Goal: Task Accomplishment & Management: Complete application form

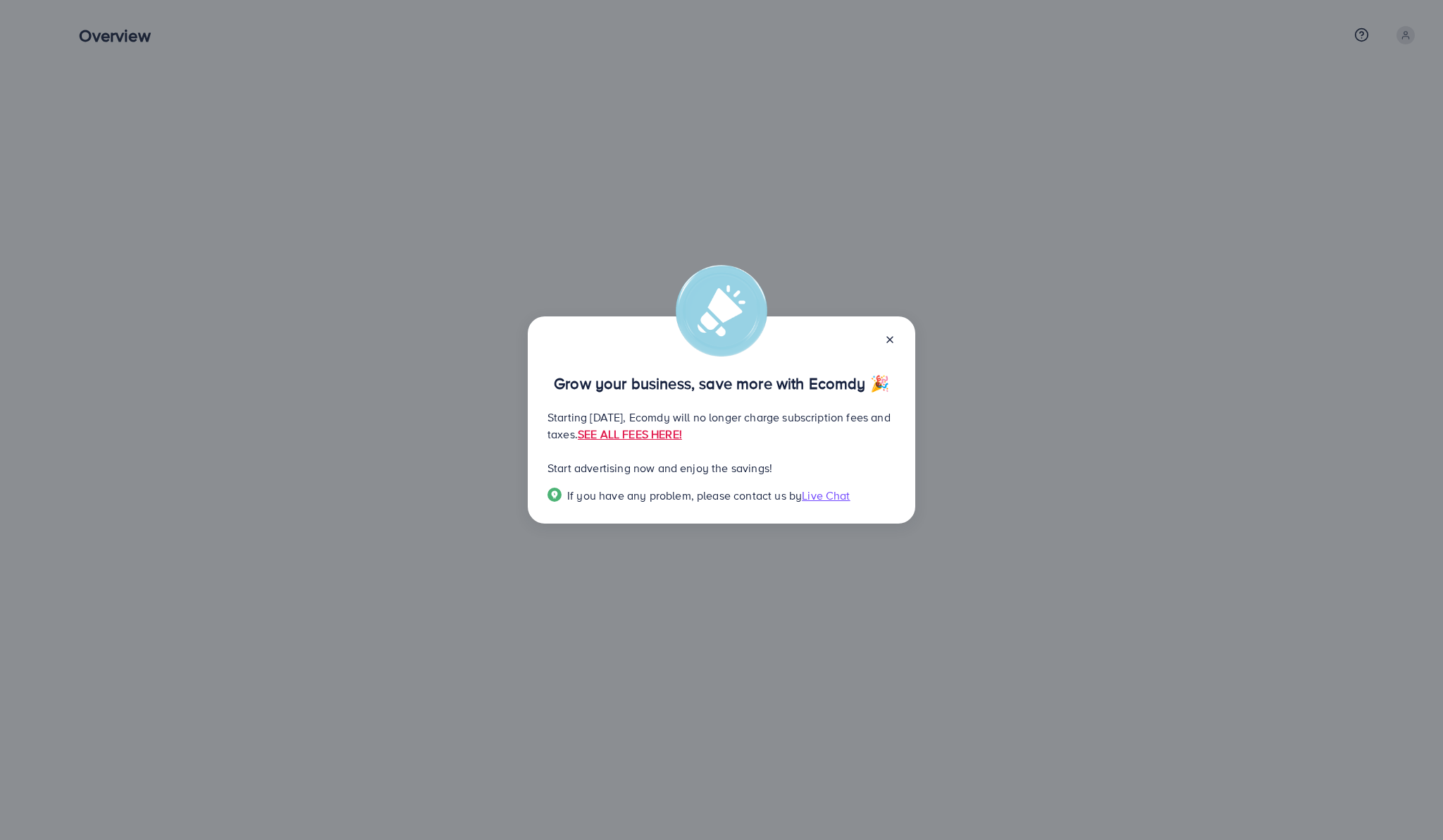
click at [895, 339] on icon at bounding box center [890, 340] width 11 height 11
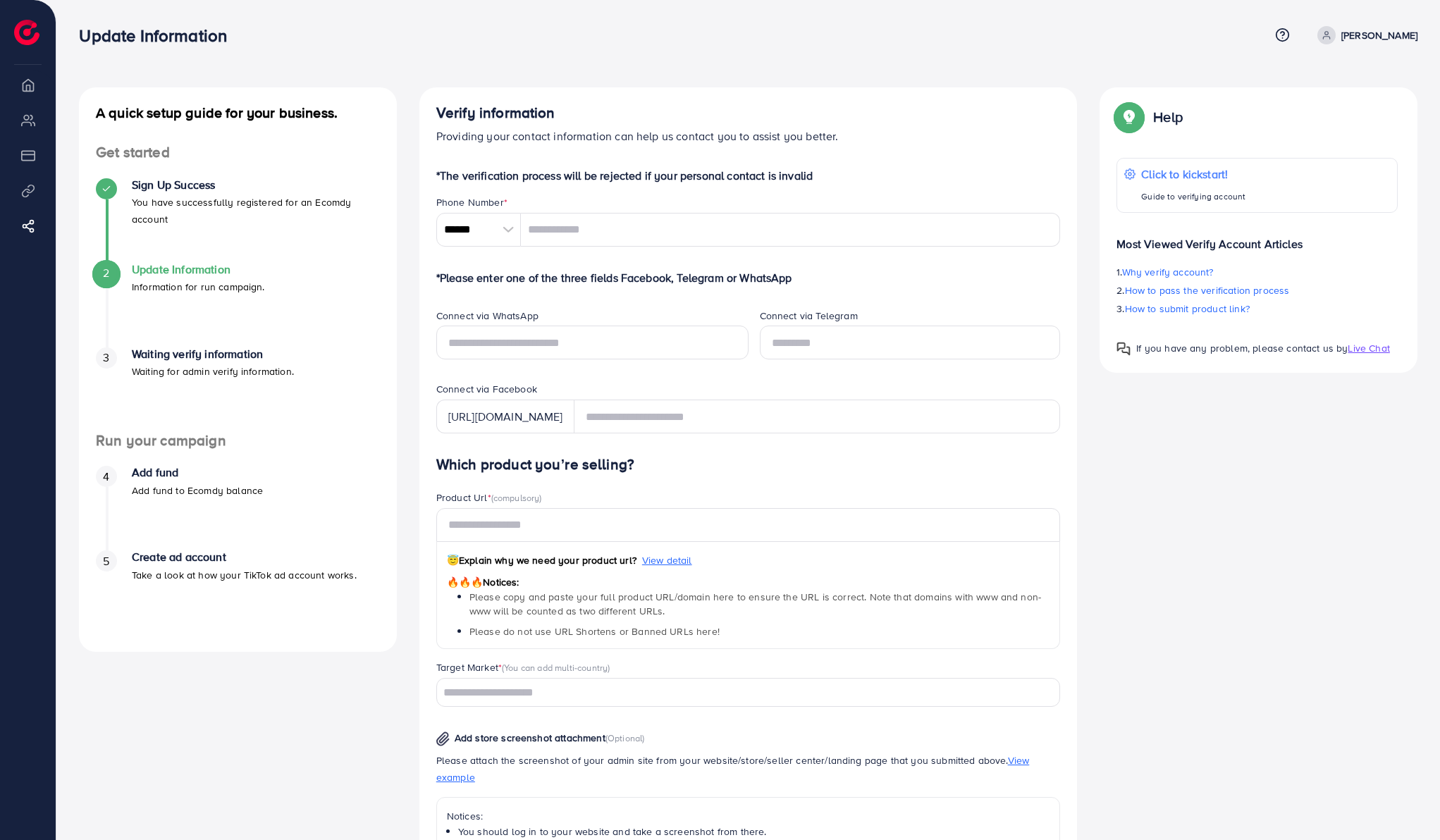
click at [26, 85] on li "Overview" at bounding box center [28, 85] width 56 height 28
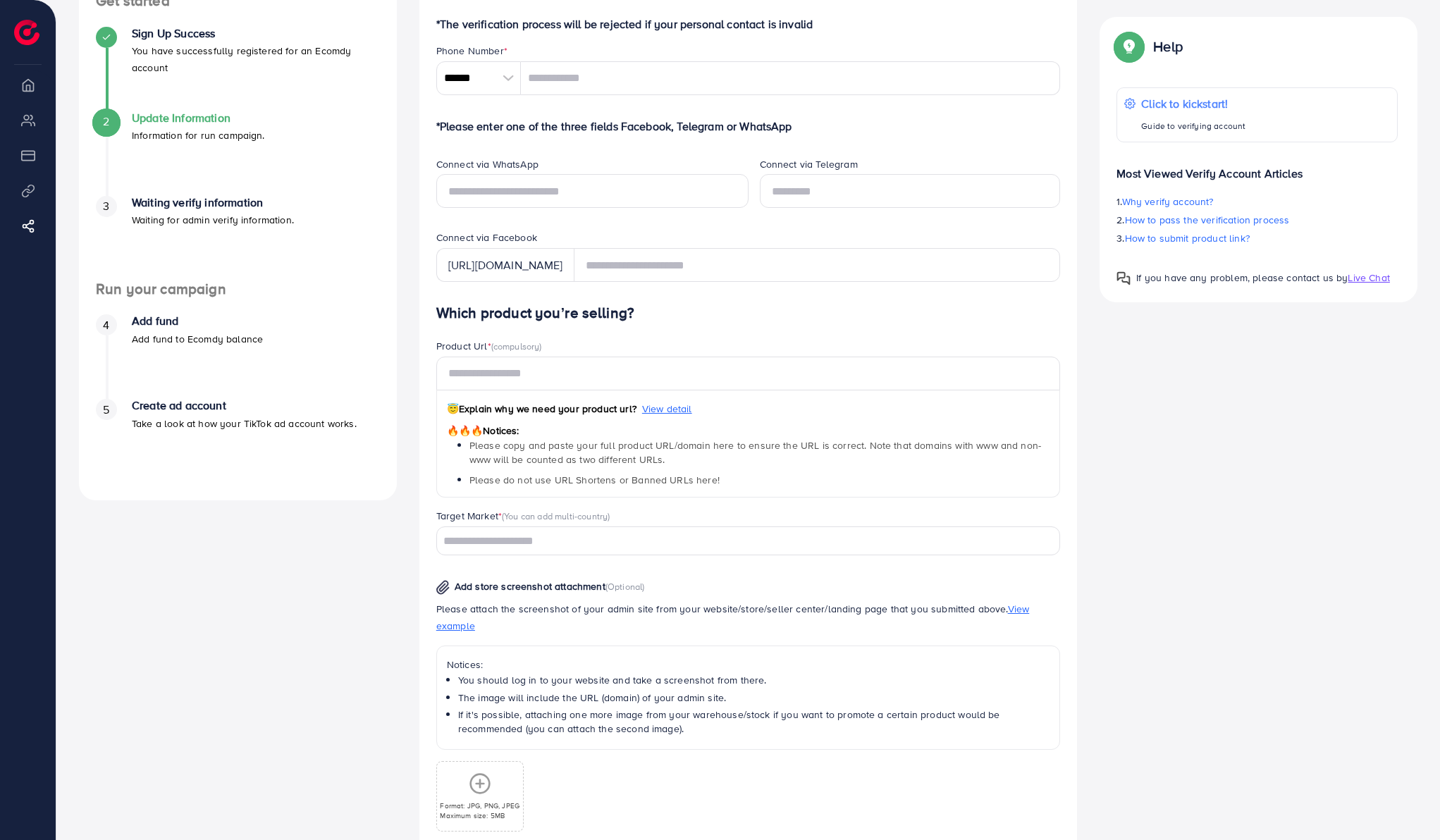
scroll to position [281, 0]
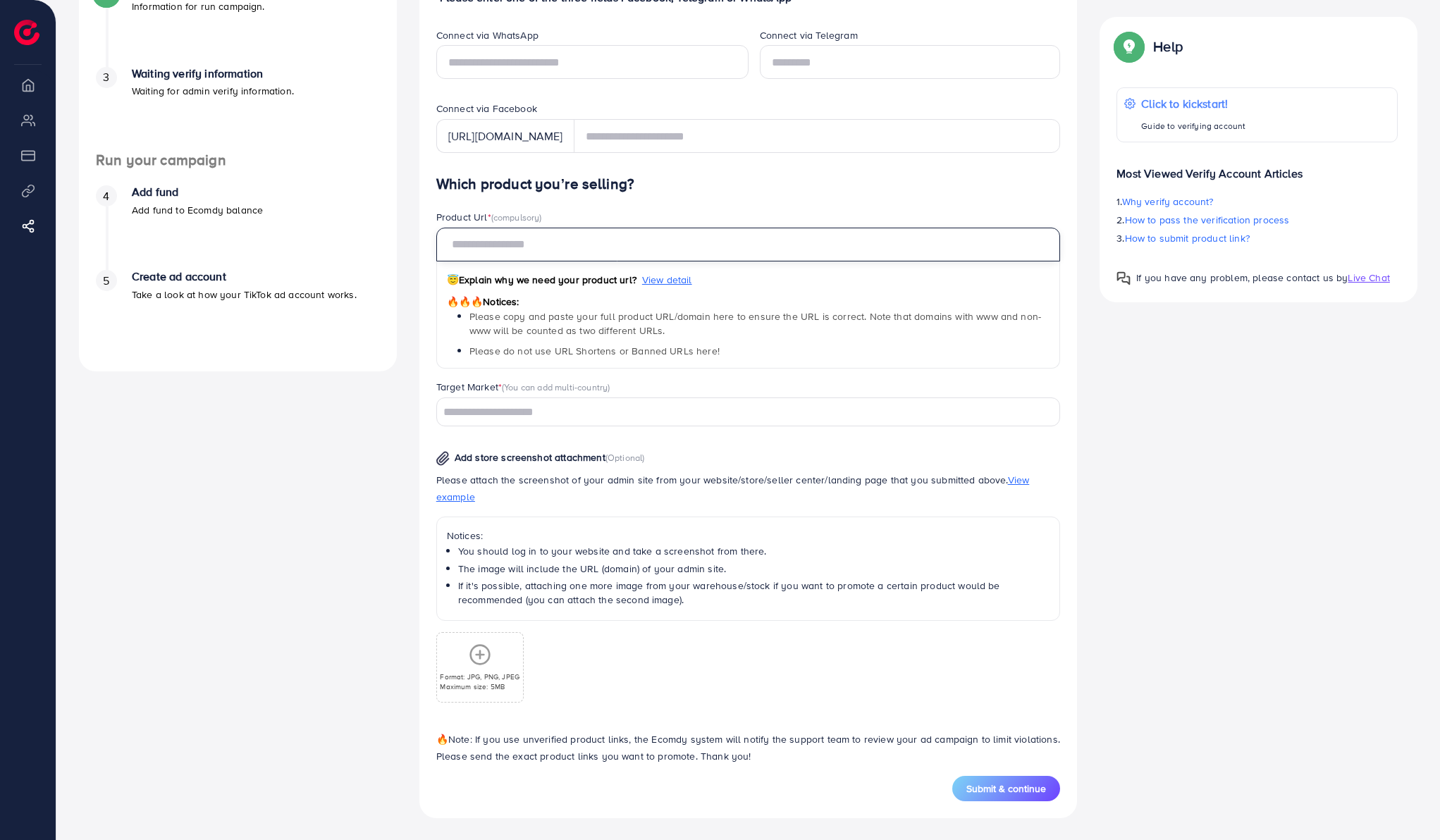
click at [532, 249] on input "text" at bounding box center [749, 245] width 624 height 34
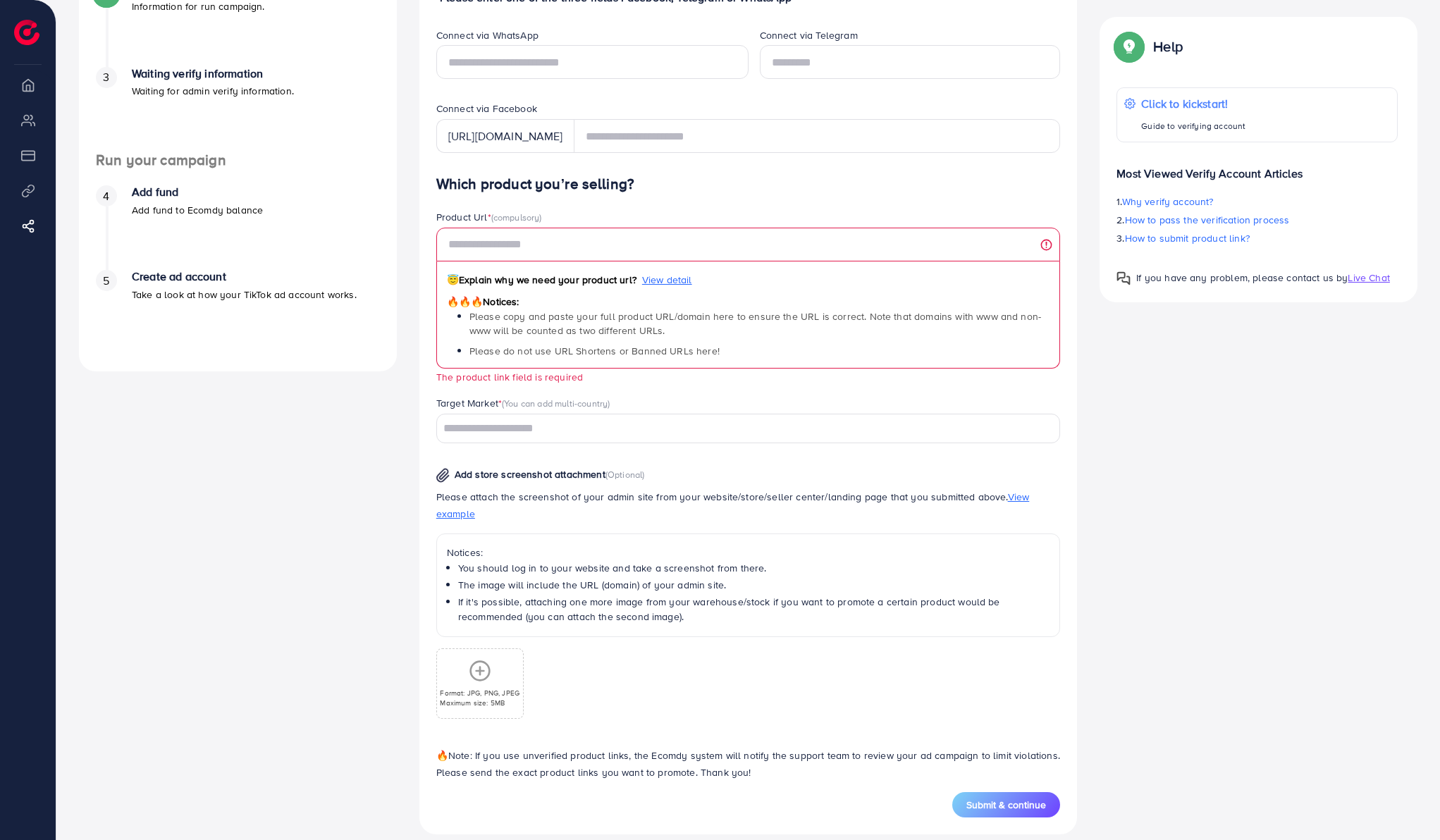
click at [341, 439] on div "A quick setup guide for your business. Get started Sign Up Success You have suc…" at bounding box center [238, 320] width 341 height 1028
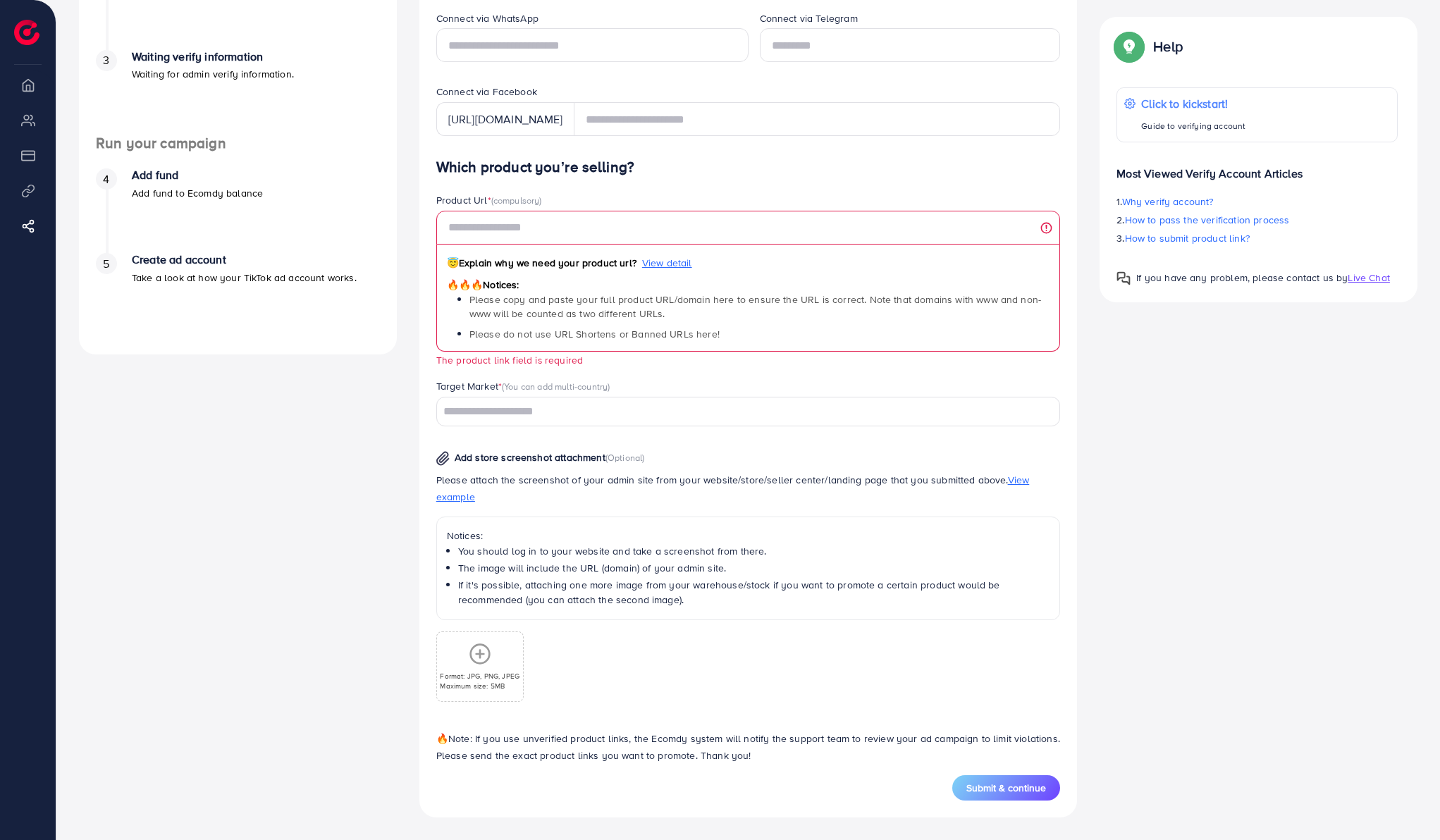
scroll to position [0, 0]
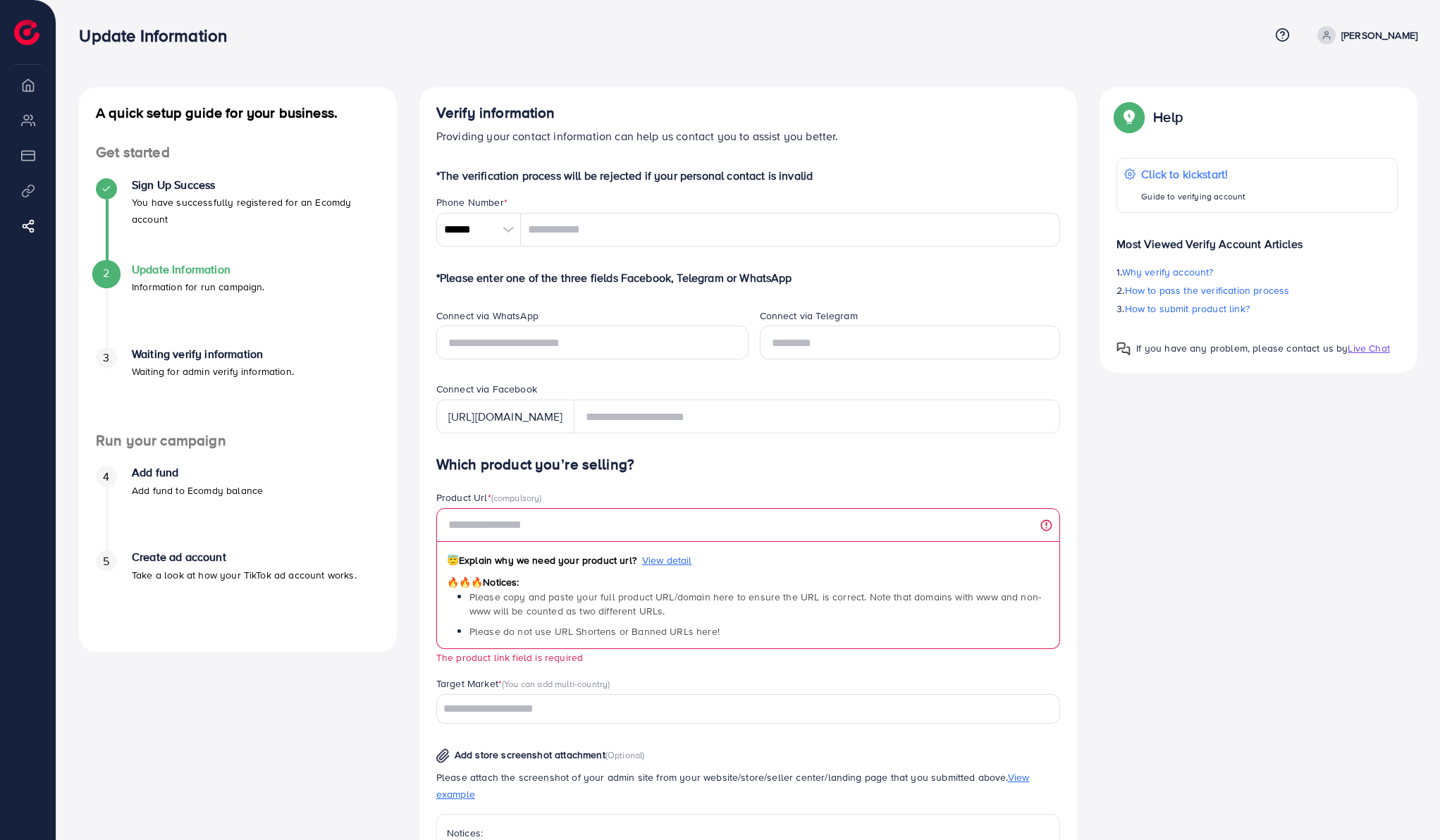
click at [496, 222] on div at bounding box center [508, 230] width 25 height 34
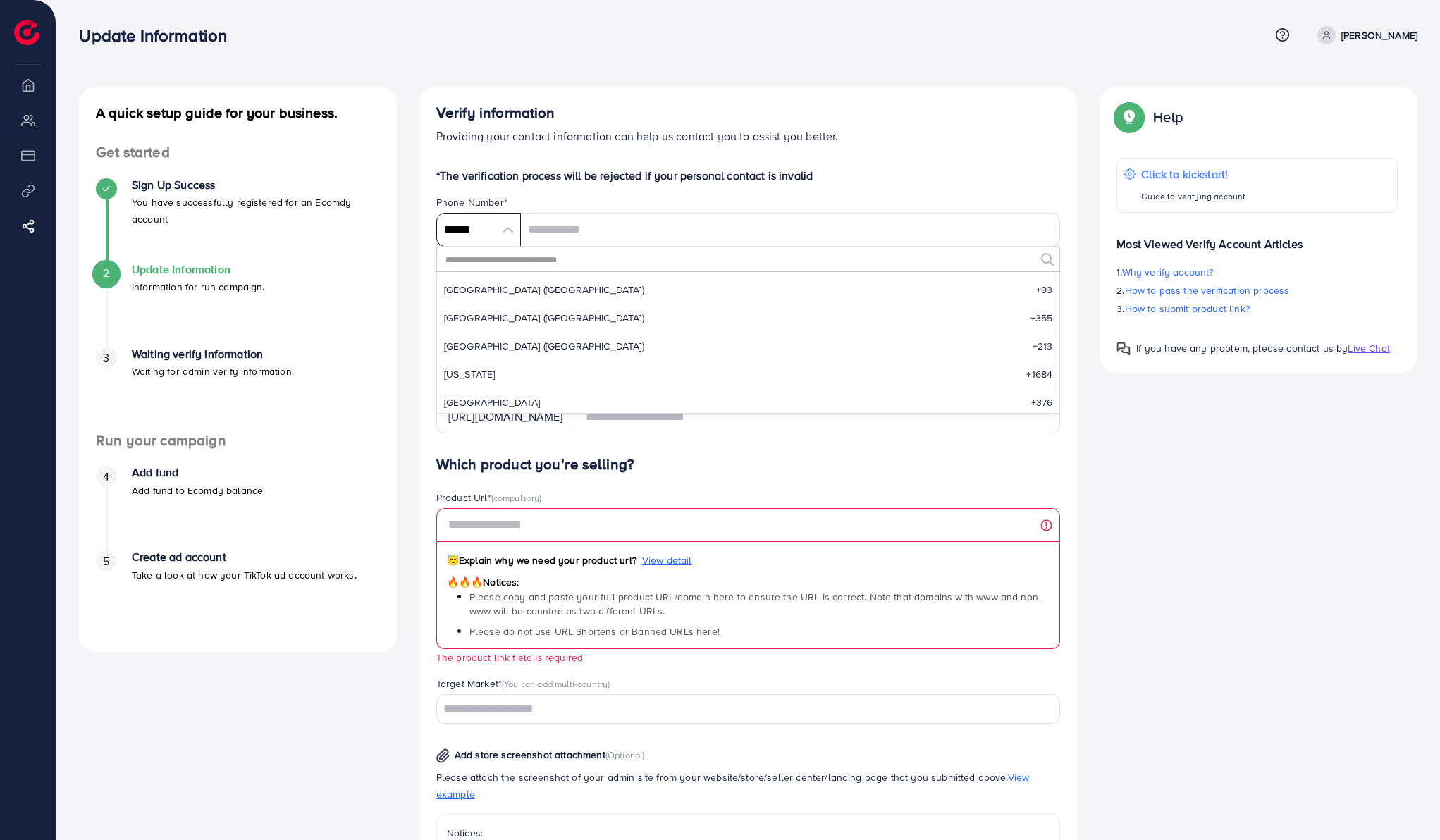
scroll to position [6544, 0]
click at [508, 229] on input "******" at bounding box center [479, 230] width 85 height 34
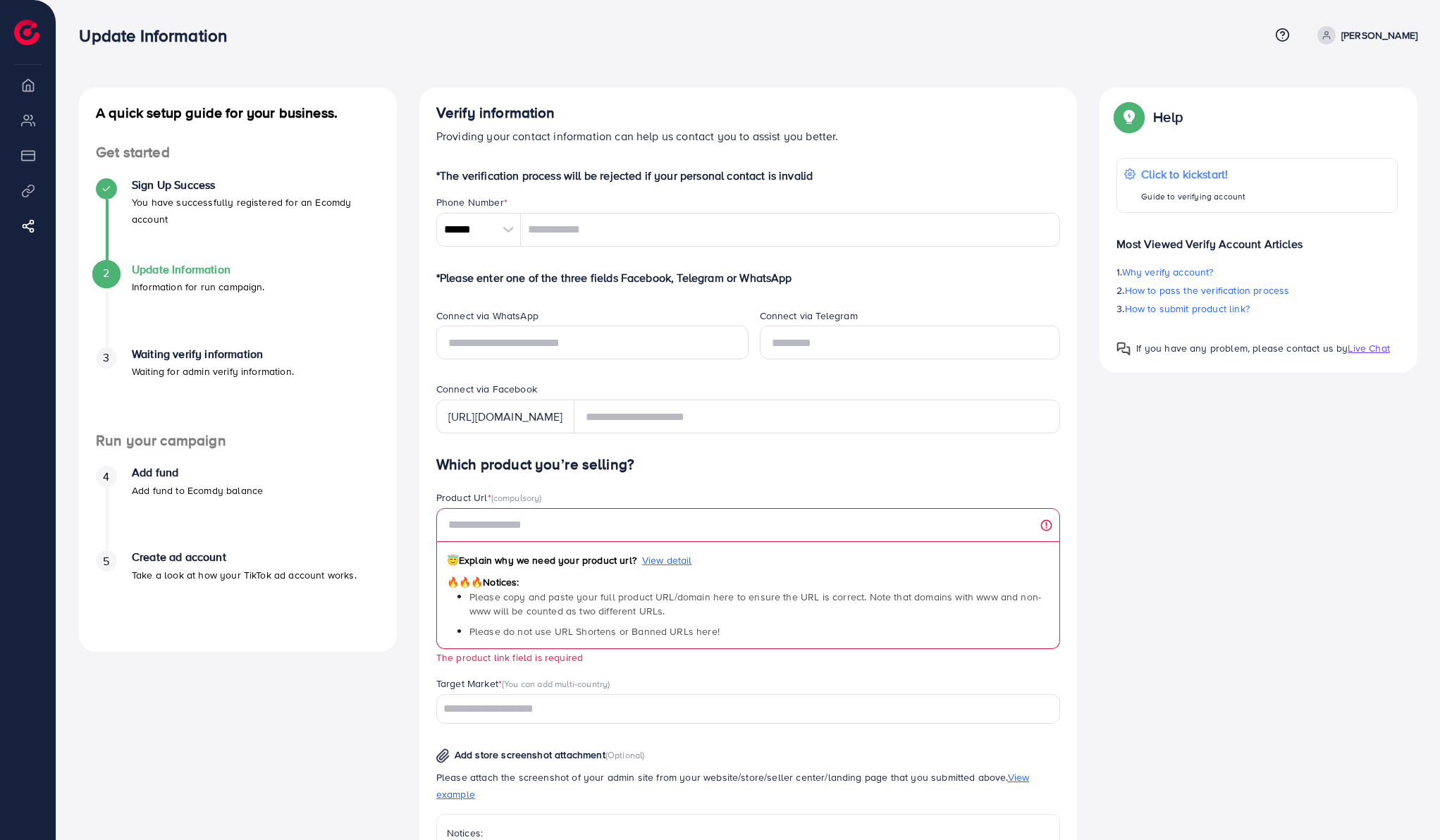
click at [398, 60] on div "A quick setup guide for your business. Get started Sign Up Success You have suc…" at bounding box center [748, 568] width 1384 height 1138
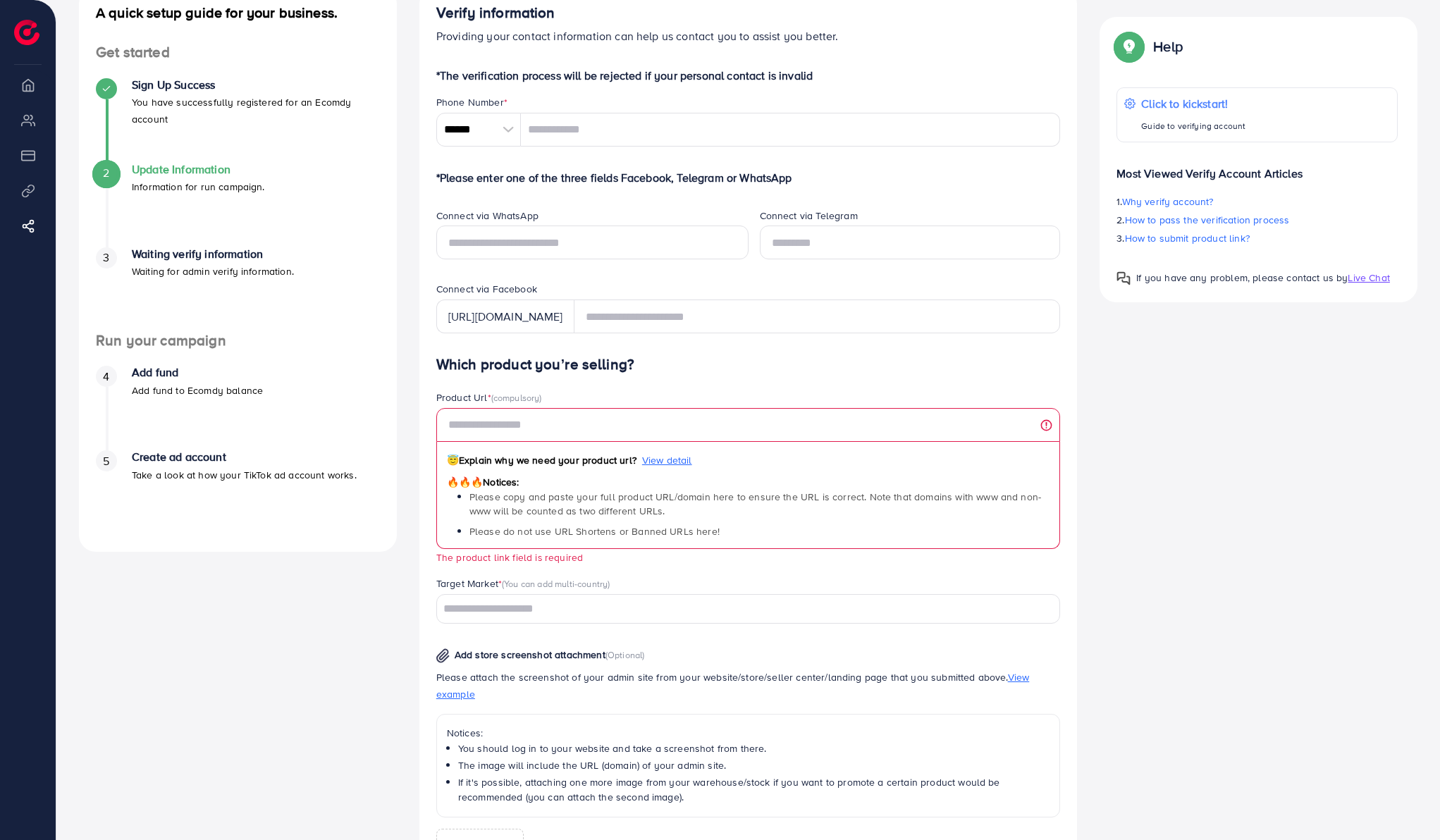
scroll to position [20, 0]
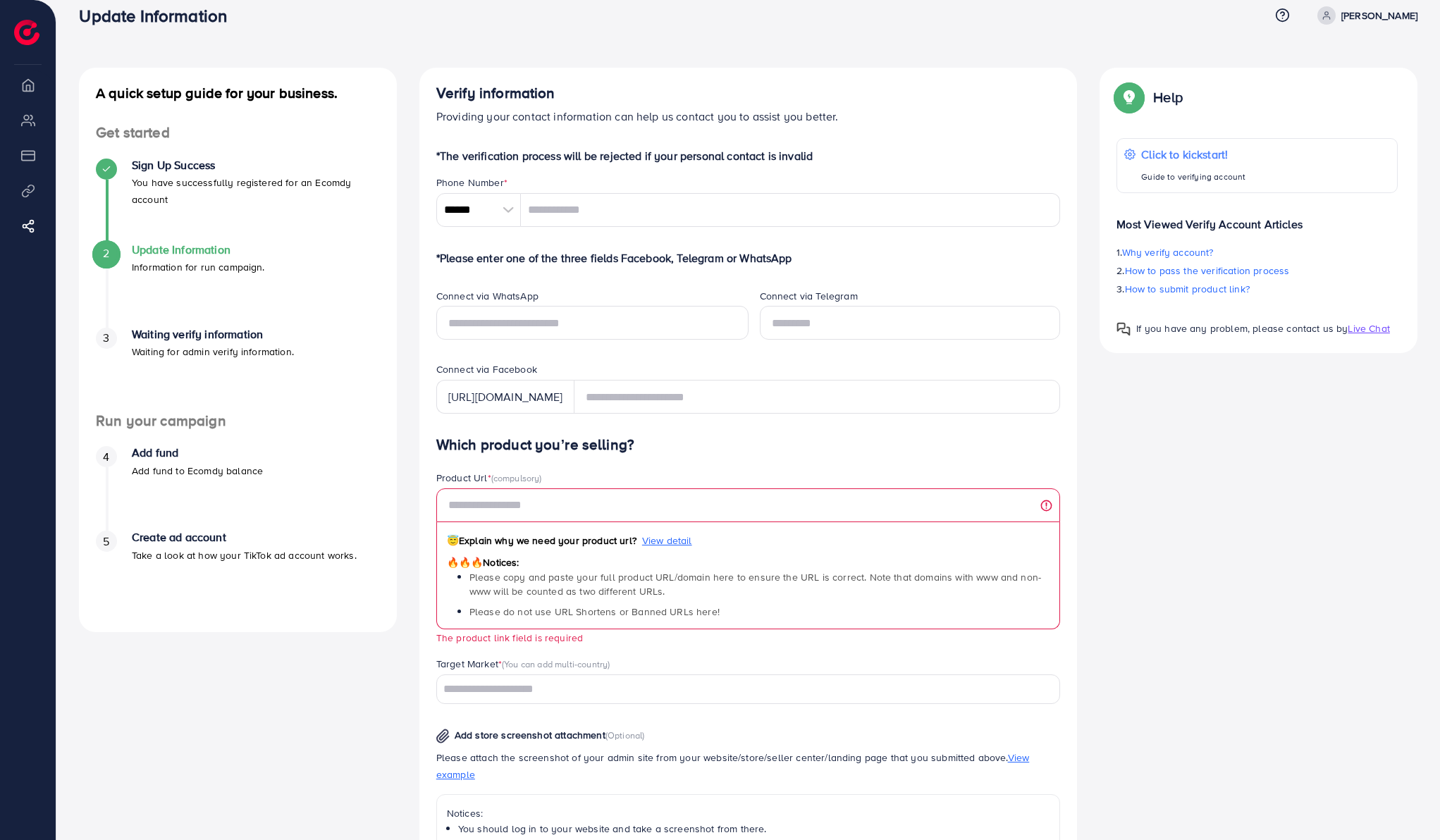
click at [1144, 513] on div "A quick setup guide for your business. Get started Sign Up Success You have suc…" at bounding box center [748, 581] width 1361 height 1028
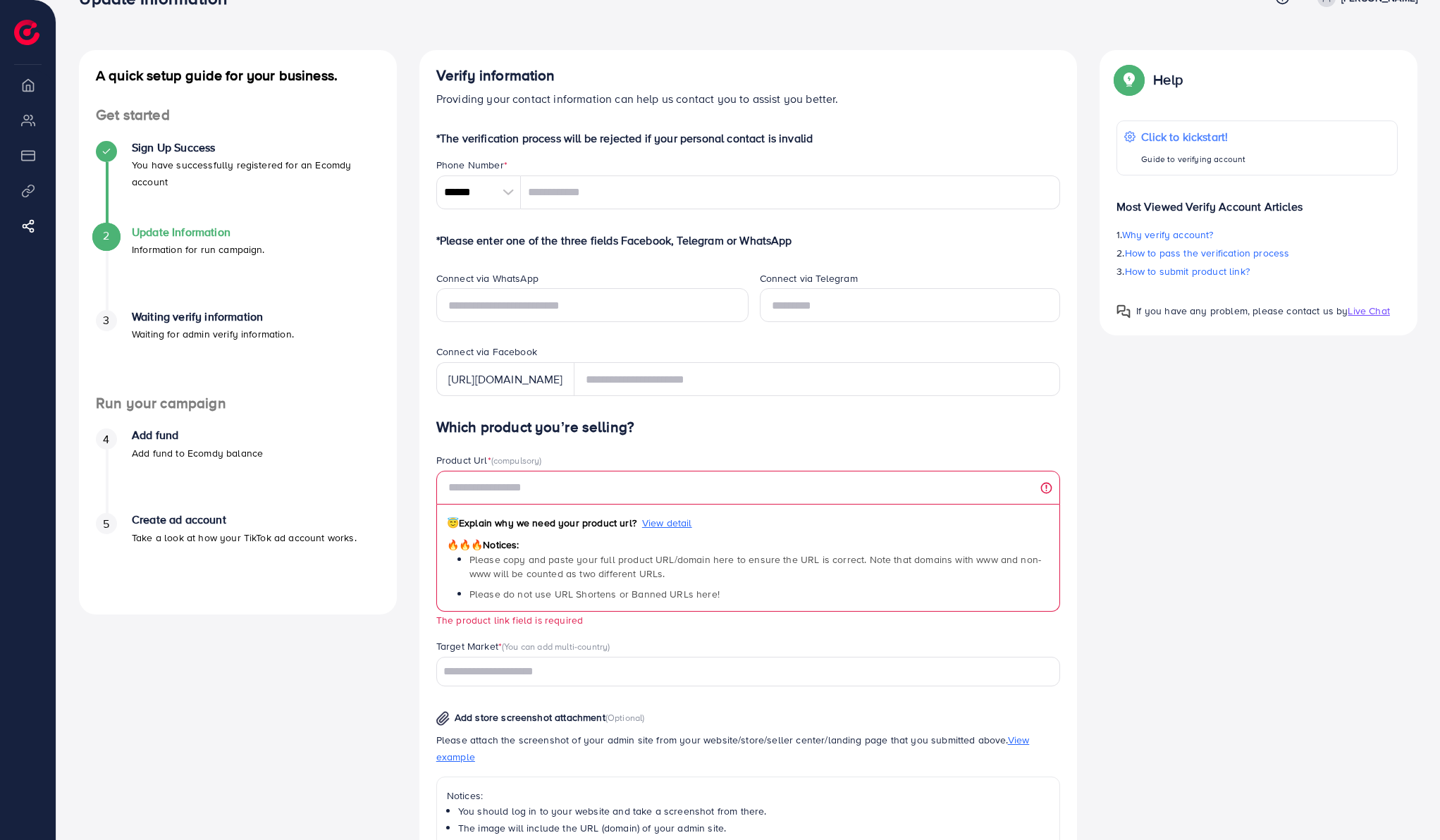
scroll to position [0, 0]
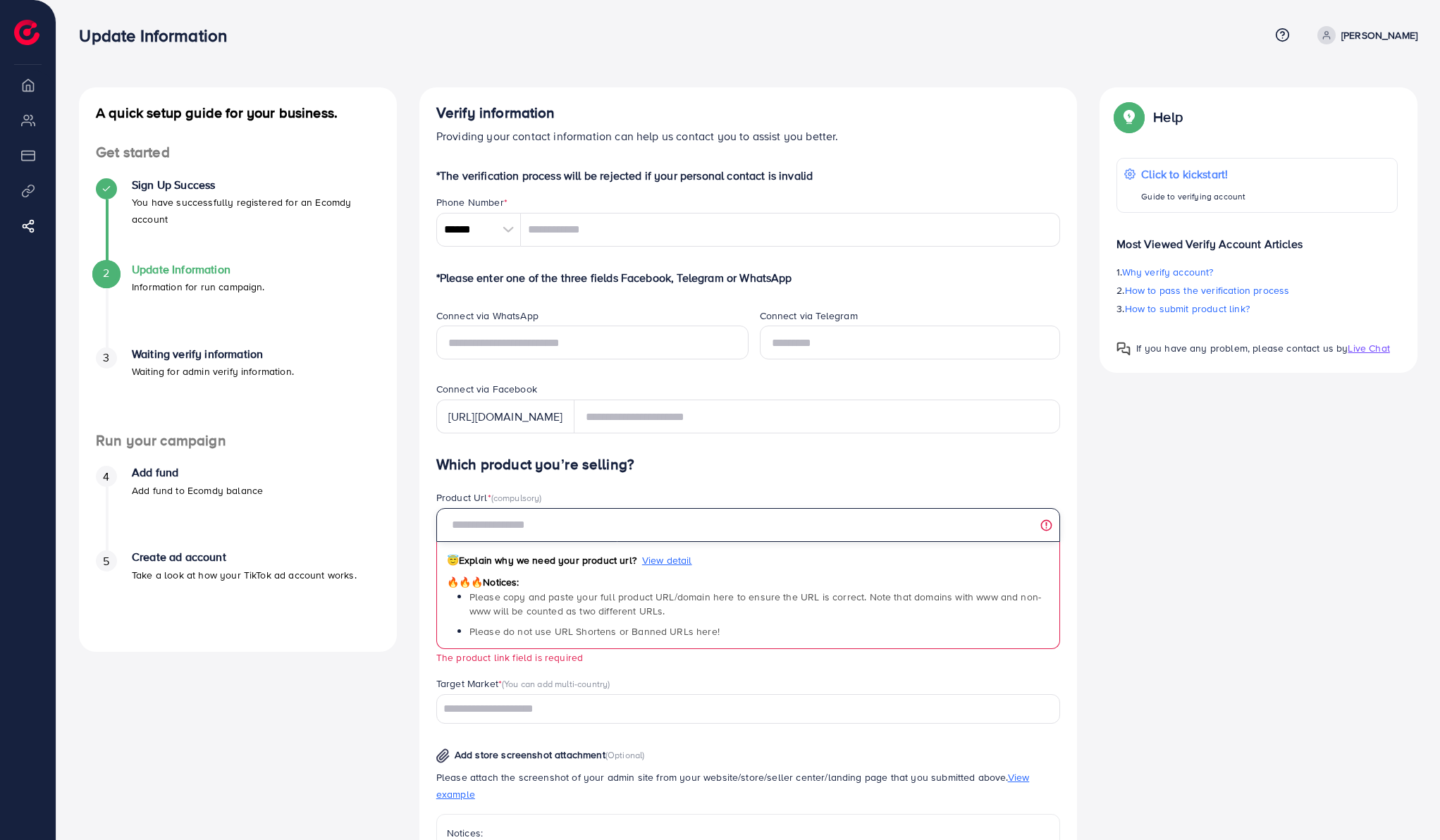
click at [1048, 523] on input "text" at bounding box center [749, 525] width 624 height 34
click at [1107, 559] on div "A quick setup guide for your business. Get started Sign Up Success You have suc…" at bounding box center [748, 601] width 1361 height 1028
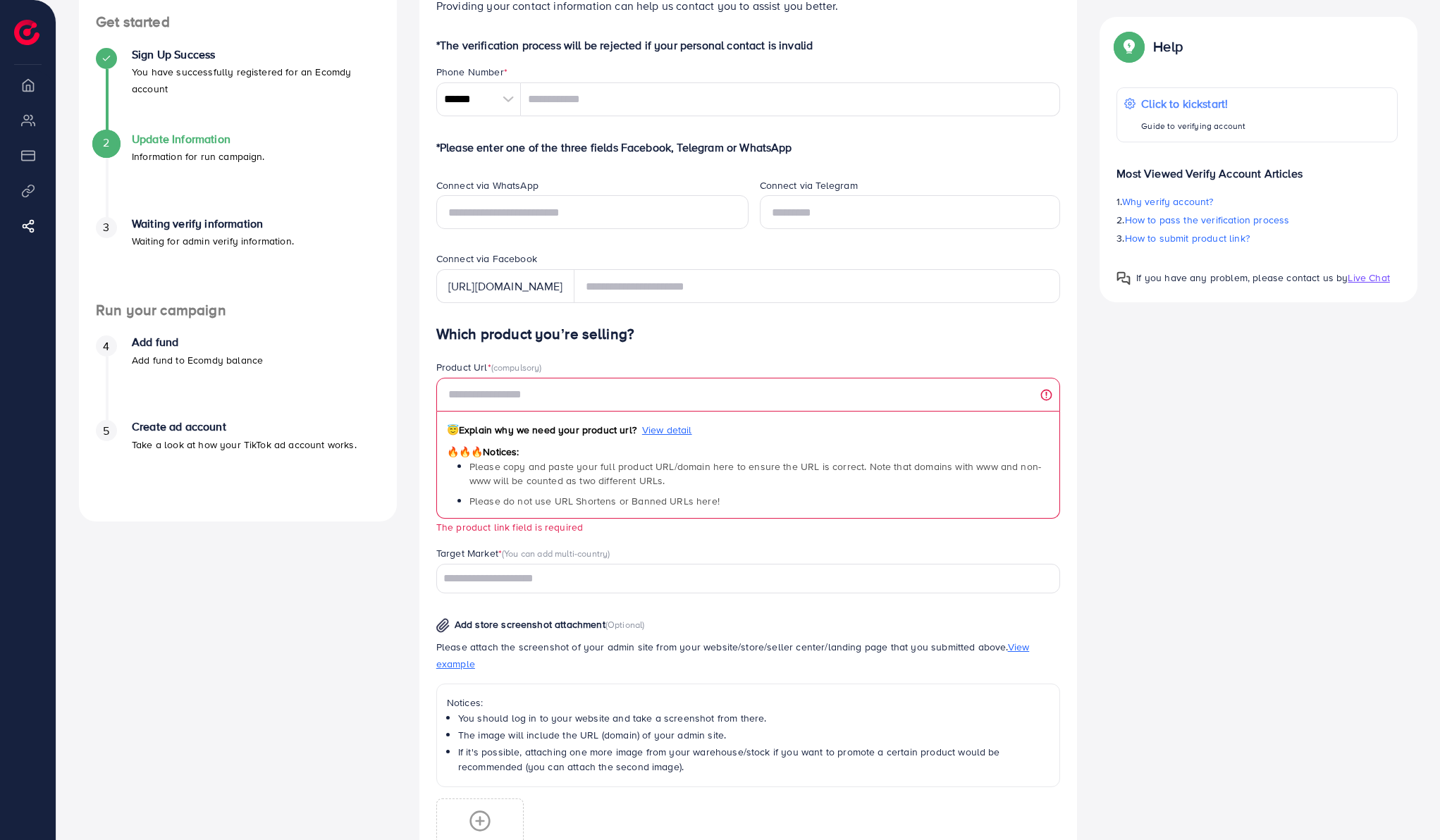
scroll to position [298, 0]
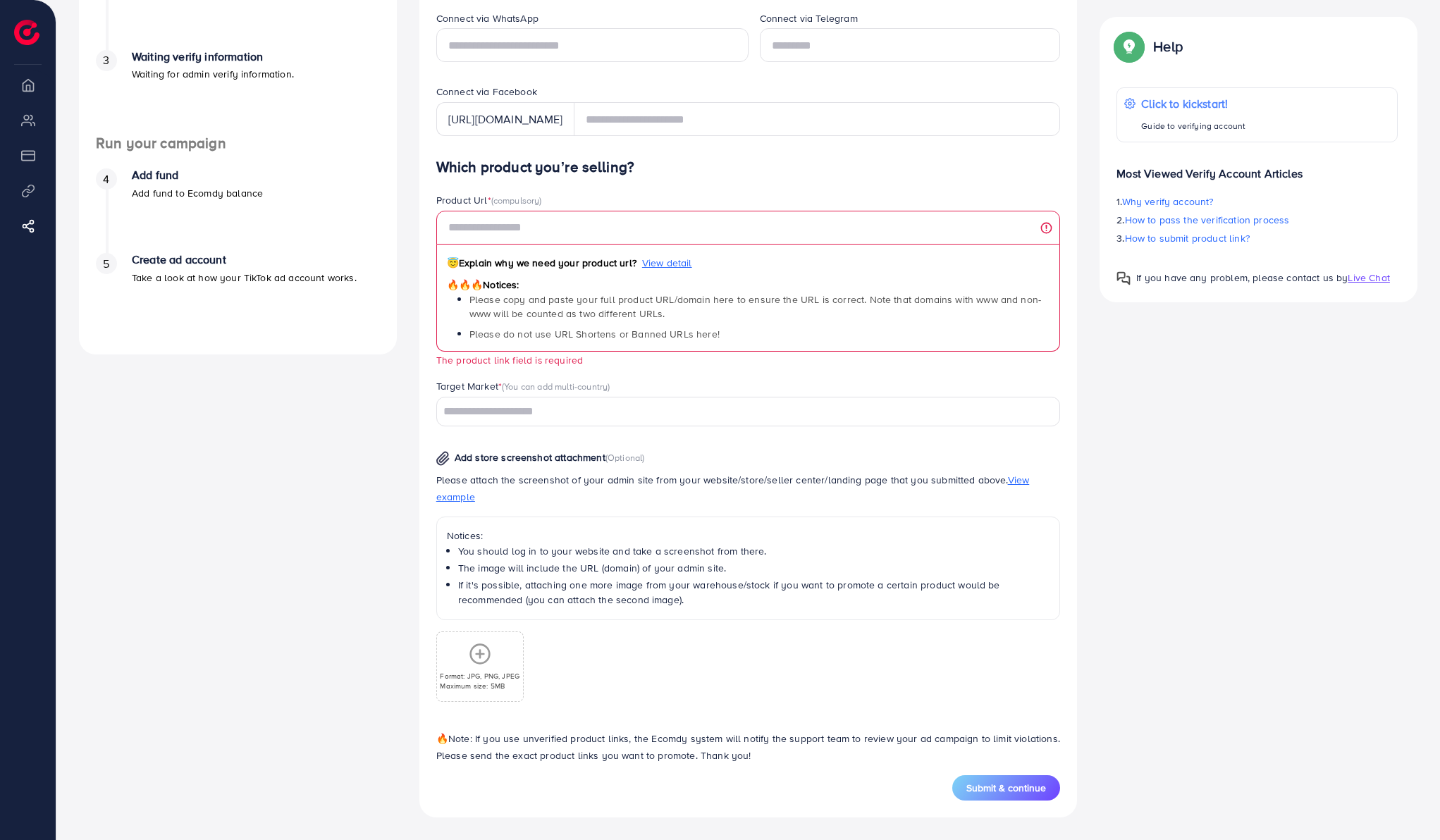
click at [745, 633] on div "Format: JPG, PNG, JPEG Maximum size: 5MB" at bounding box center [749, 661] width 624 height 82
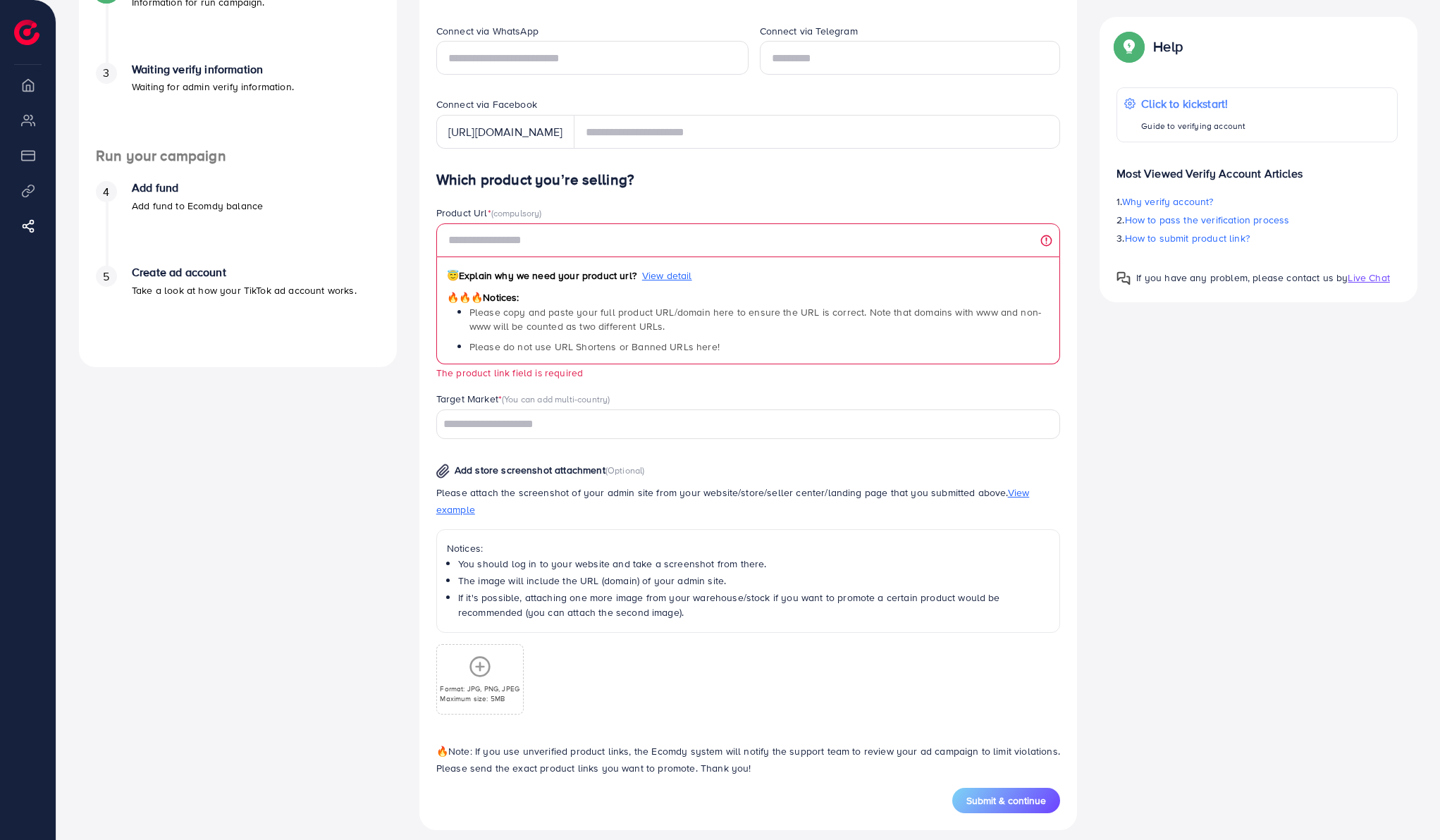
scroll to position [0, 0]
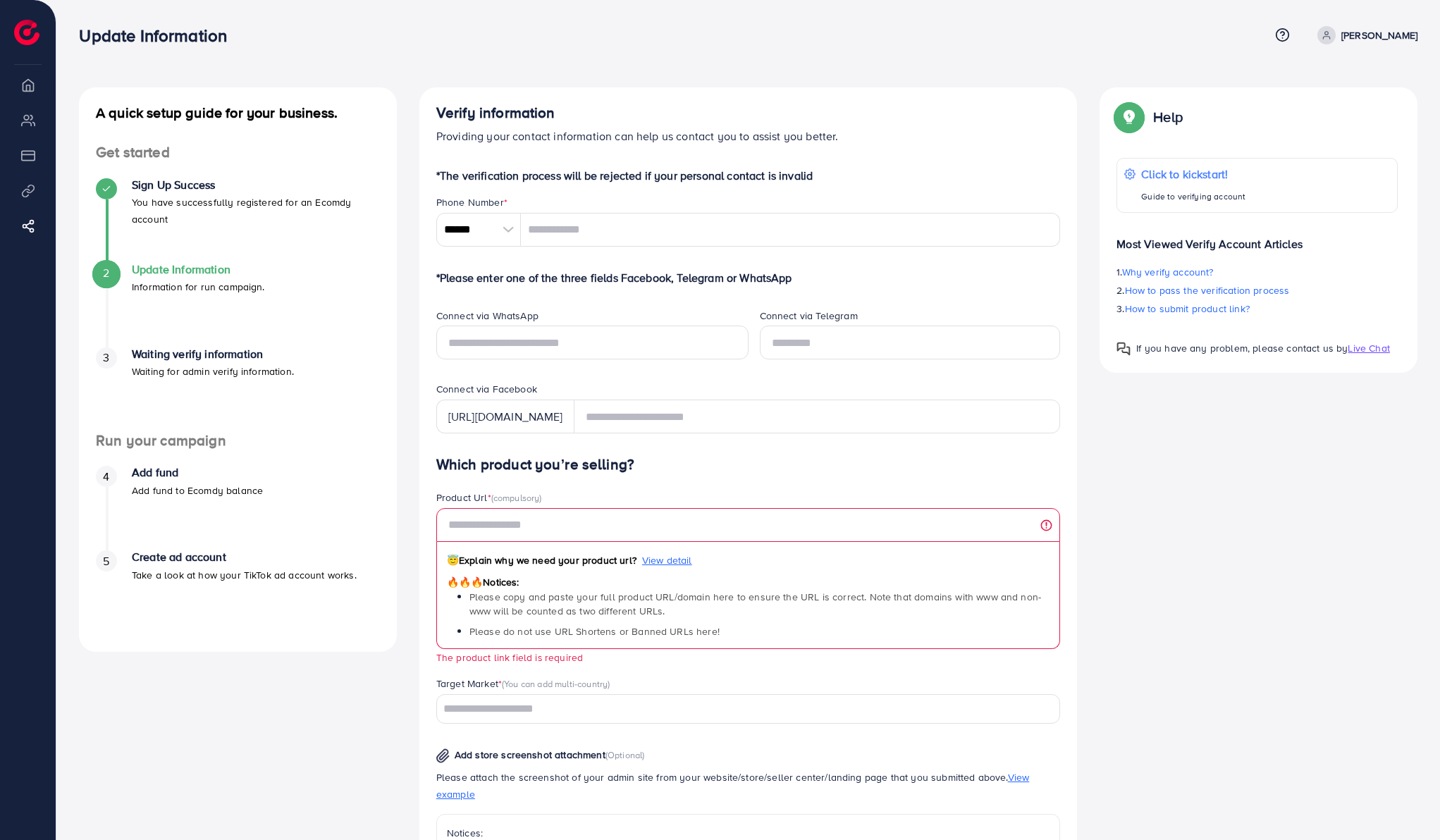
click at [1167, 547] on div "A quick setup guide for your business. Get started Sign Up Success You have suc…" at bounding box center [748, 601] width 1361 height 1028
click at [1046, 530] on input "text" at bounding box center [749, 525] width 624 height 34
click at [1107, 510] on div "A quick setup guide for your business. Get started Sign Up Success You have suc…" at bounding box center [748, 601] width 1361 height 1028
click at [420, 564] on div "Verify information Providing your contact information can help us contact you t…" at bounding box center [749, 601] width 658 height 1028
click at [465, 341] on input "text" at bounding box center [593, 343] width 313 height 34
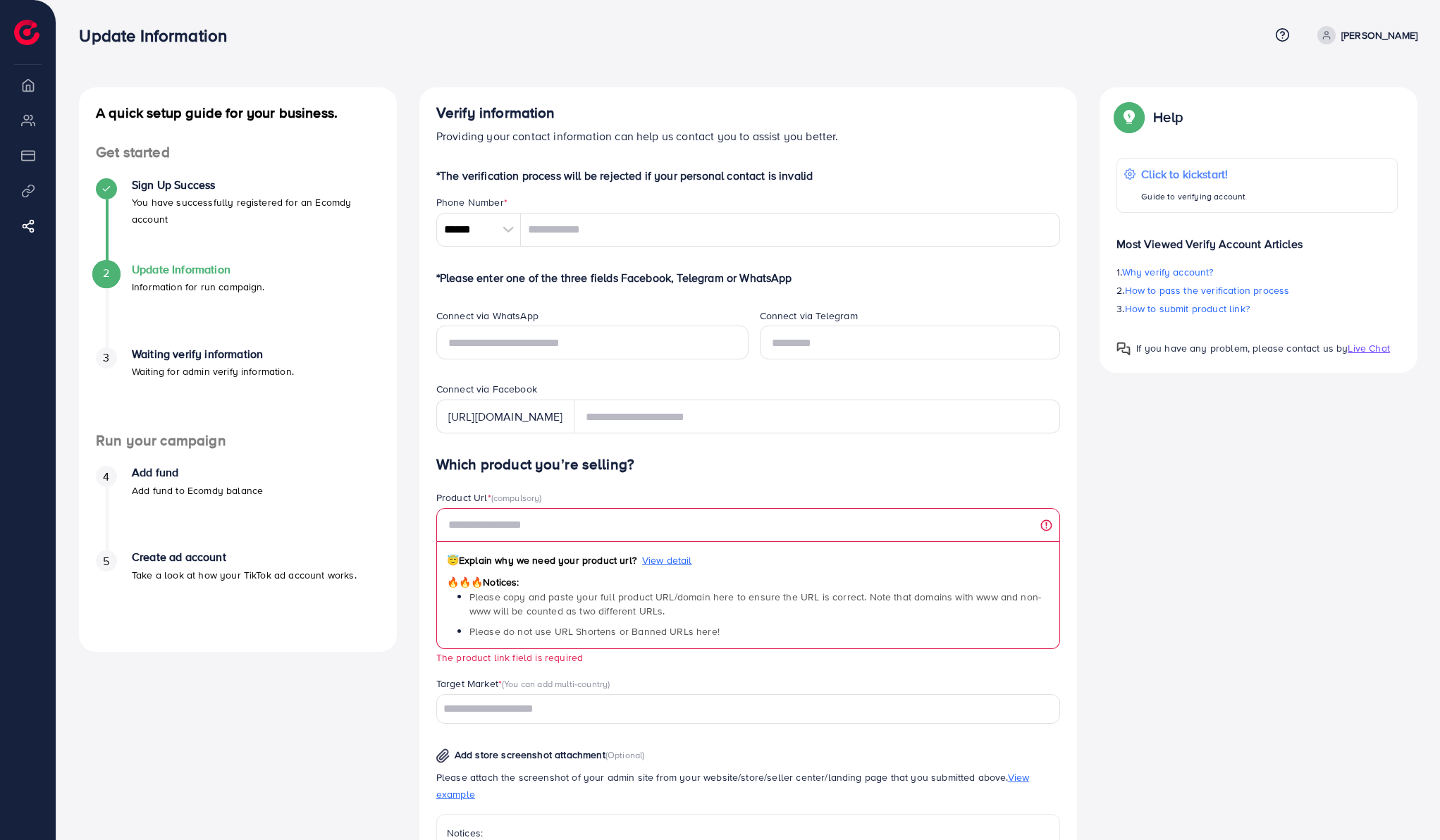
click at [404, 365] on div "A quick setup guide for your business. Get started Sign Up Success You have suc…" at bounding box center [238, 601] width 341 height 1028
click at [502, 235] on div at bounding box center [508, 230] width 25 height 34
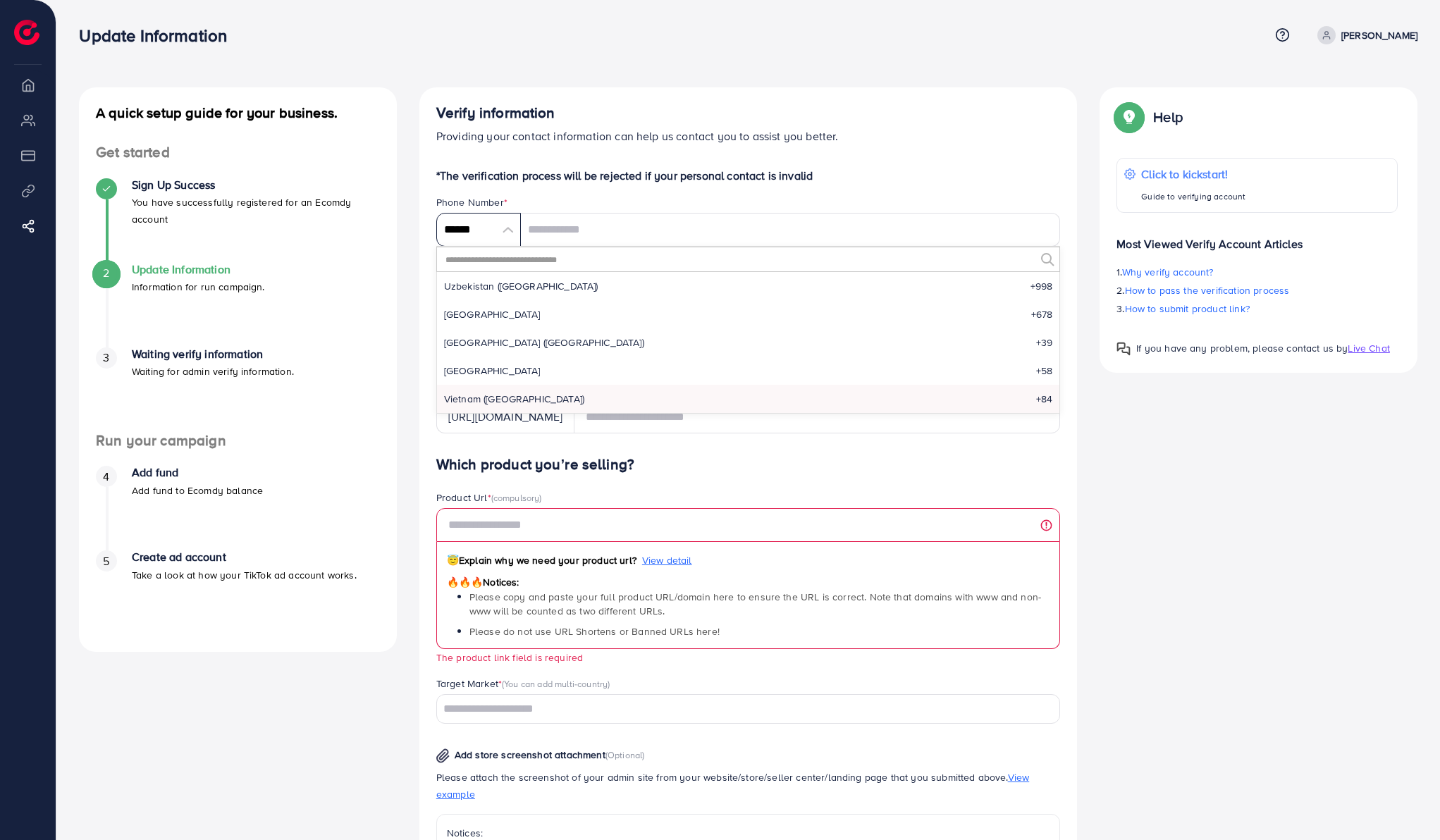
click at [503, 231] on input "******" at bounding box center [479, 230] width 85 height 34
